Goal: Task Accomplishment & Management: Use online tool/utility

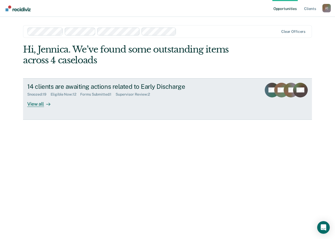
click at [88, 91] on div "Snoozed : 19 Eligible Now : 12 Forms Submitted : 1 Supervisor Review : 2" at bounding box center [119, 93] width 184 height 7
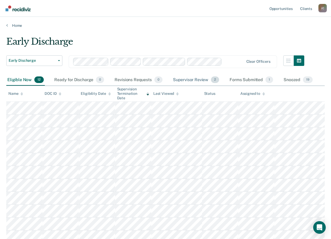
click at [188, 80] on div "Supervisor Review 2" at bounding box center [196, 80] width 48 height 12
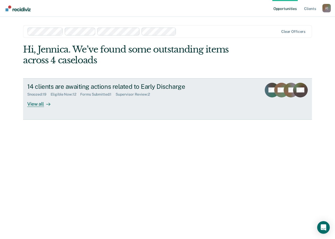
click at [118, 91] on div "Snoozed : 19 Eligible Now : 12 Forms Submitted : 1 Supervisor Review : 2" at bounding box center [119, 93] width 184 height 7
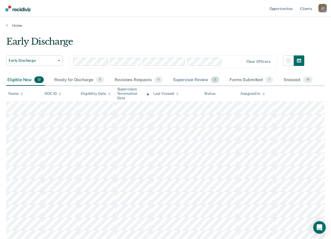
click at [191, 81] on div "Supervisor Review 2" at bounding box center [196, 80] width 48 height 12
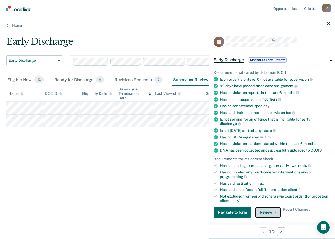
click at [267, 210] on button "Review" at bounding box center [267, 212] width 25 height 10
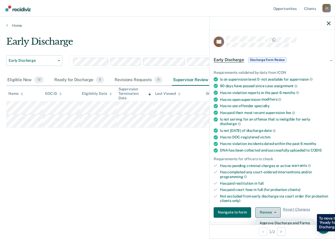
scroll to position [52, 0]
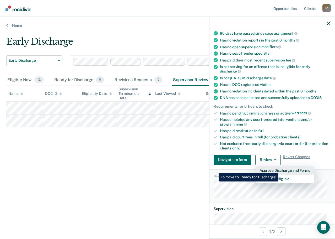
click at [278, 169] on button "Approve Discharge and Forms" at bounding box center [284, 170] width 59 height 8
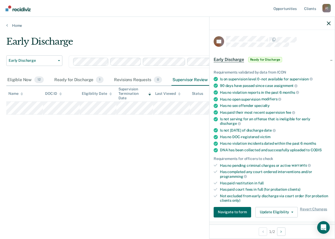
scroll to position [0, 0]
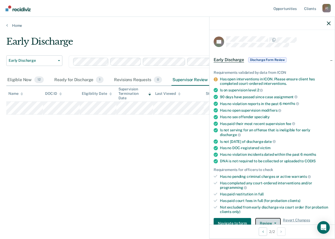
click at [265, 220] on button "Review" at bounding box center [267, 223] width 25 height 10
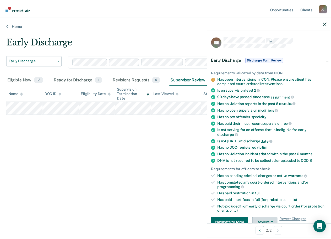
scroll to position [102, 0]
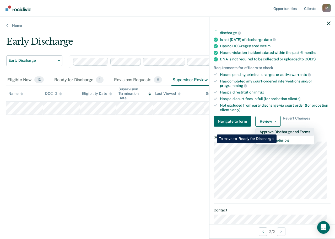
click at [277, 130] on button "Approve Discharge and Forms" at bounding box center [284, 131] width 59 height 8
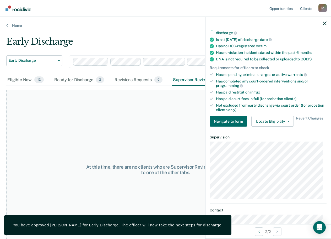
click at [328, 24] on div at bounding box center [268, 23] width 125 height 13
click at [325, 23] on icon "button" at bounding box center [325, 23] width 4 height 4
